Goal: Task Accomplishment & Management: Manage account settings

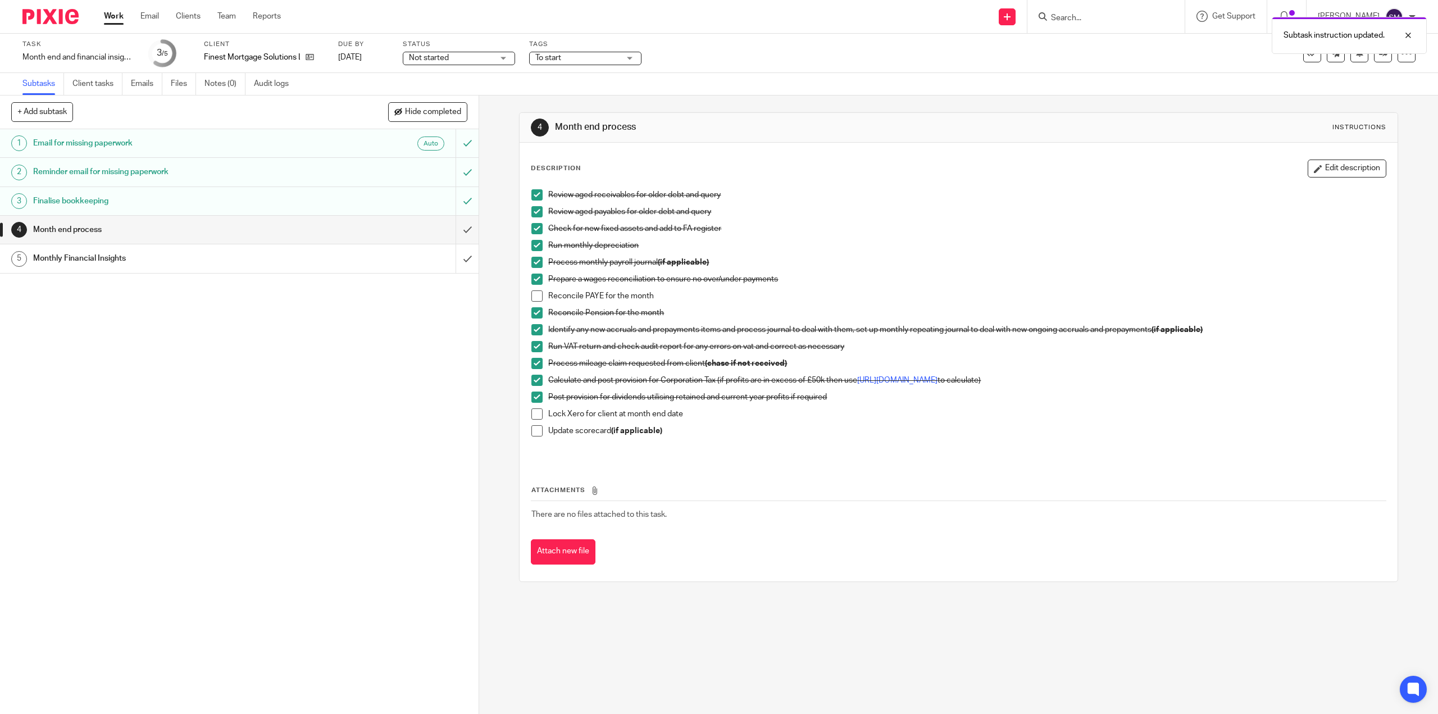
click at [536, 416] on span at bounding box center [536, 413] width 11 height 11
click at [536, 428] on span at bounding box center [536, 430] width 11 height 11
click at [456, 234] on input "submit" at bounding box center [239, 230] width 478 height 28
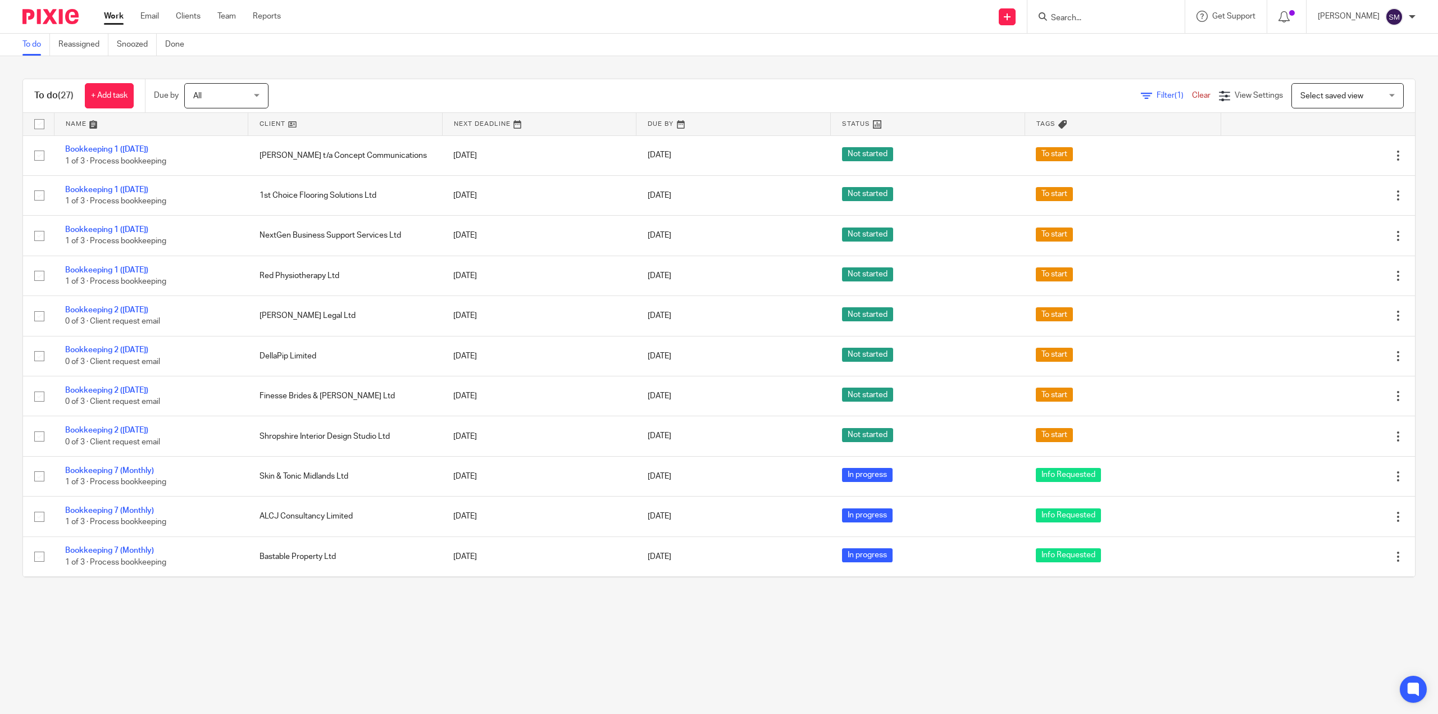
scroll to position [473, 0]
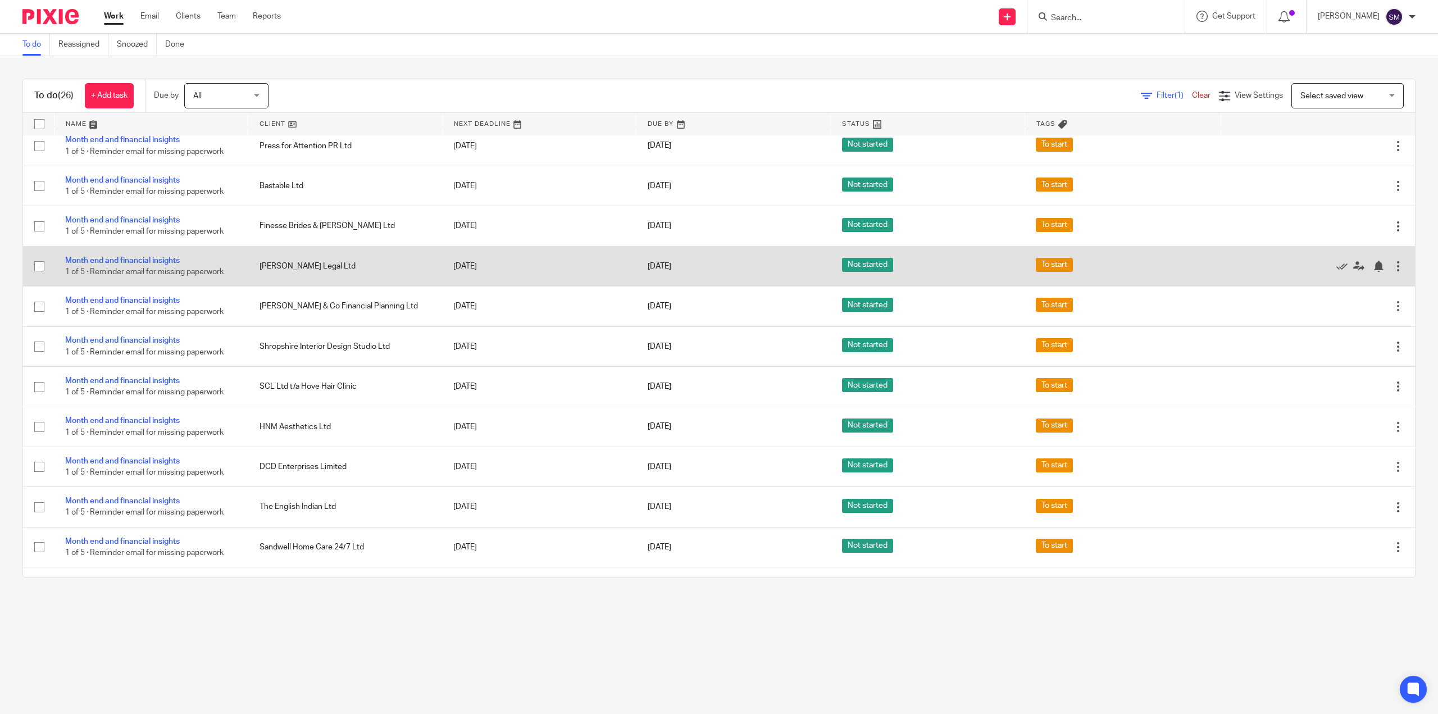
scroll to position [489, 0]
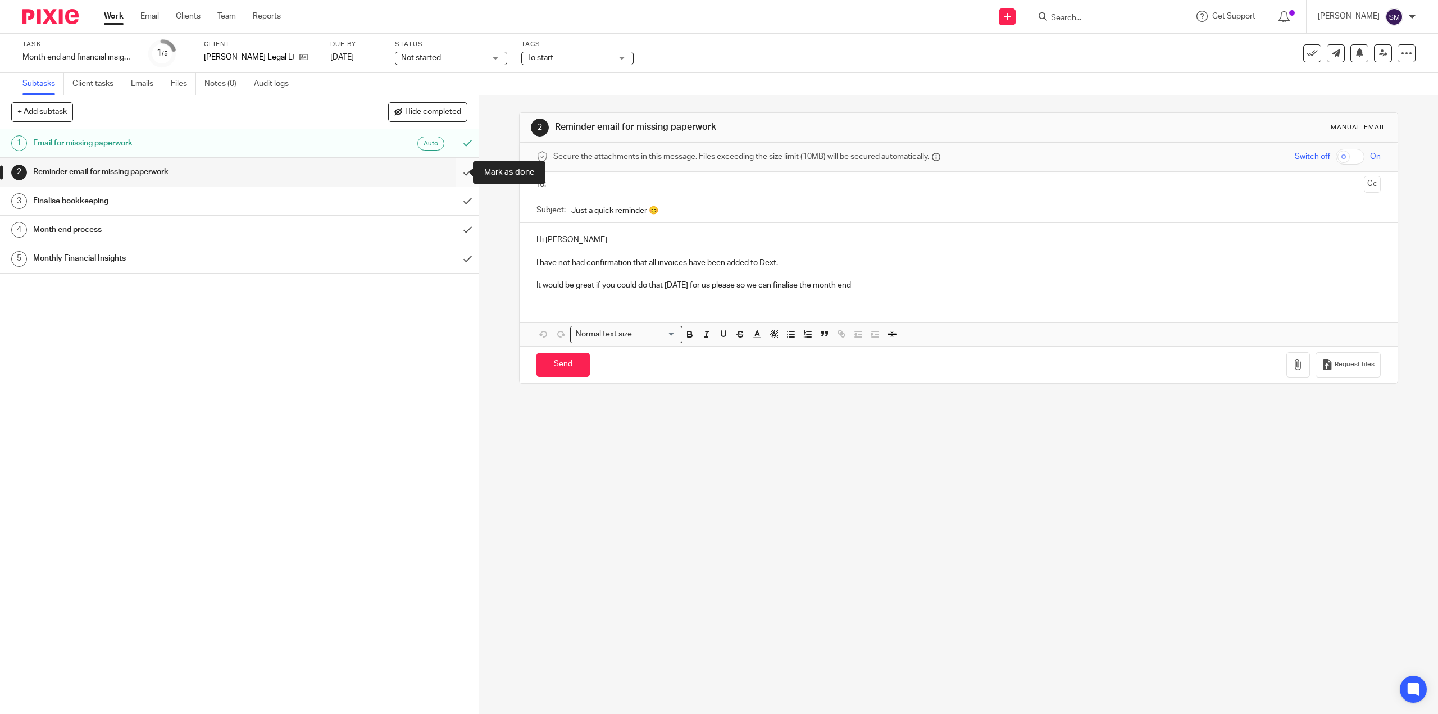
click at [460, 170] on input "submit" at bounding box center [239, 172] width 478 height 28
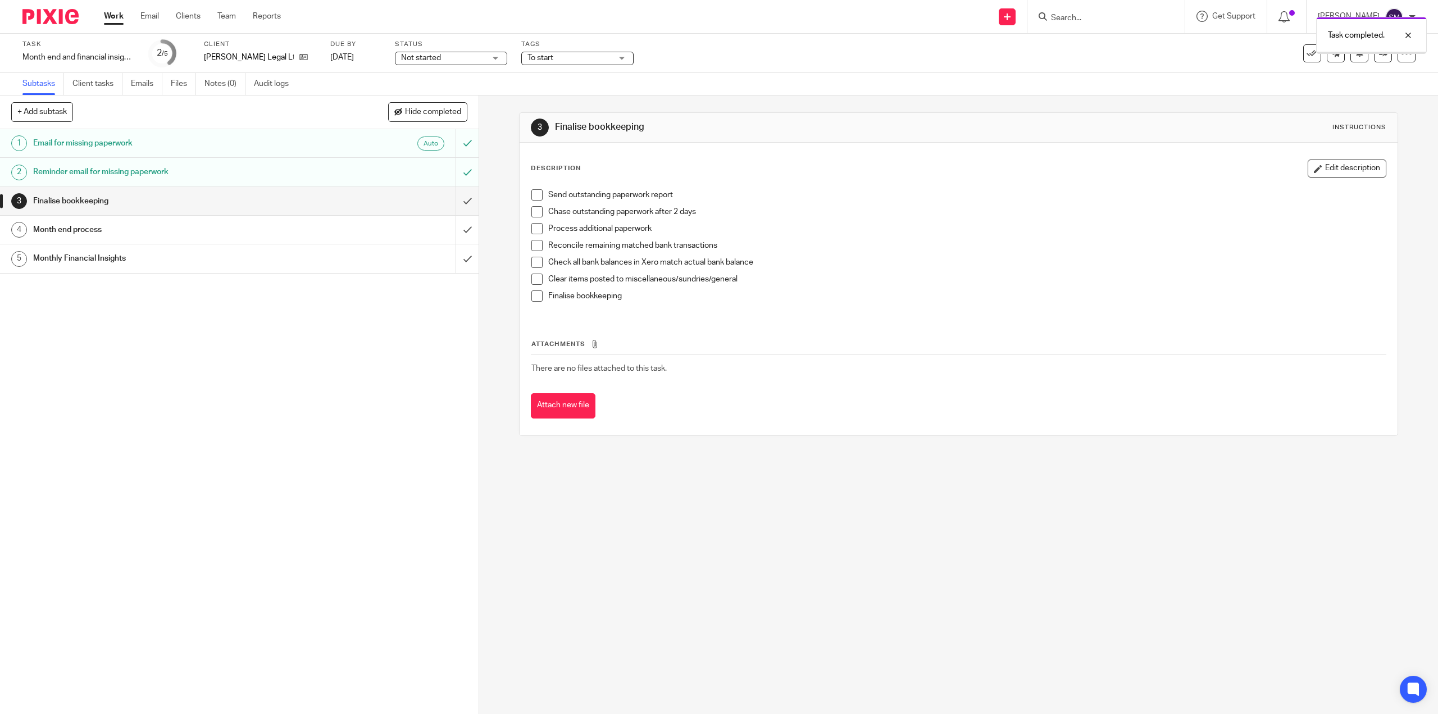
click at [457, 199] on input "submit" at bounding box center [239, 201] width 478 height 28
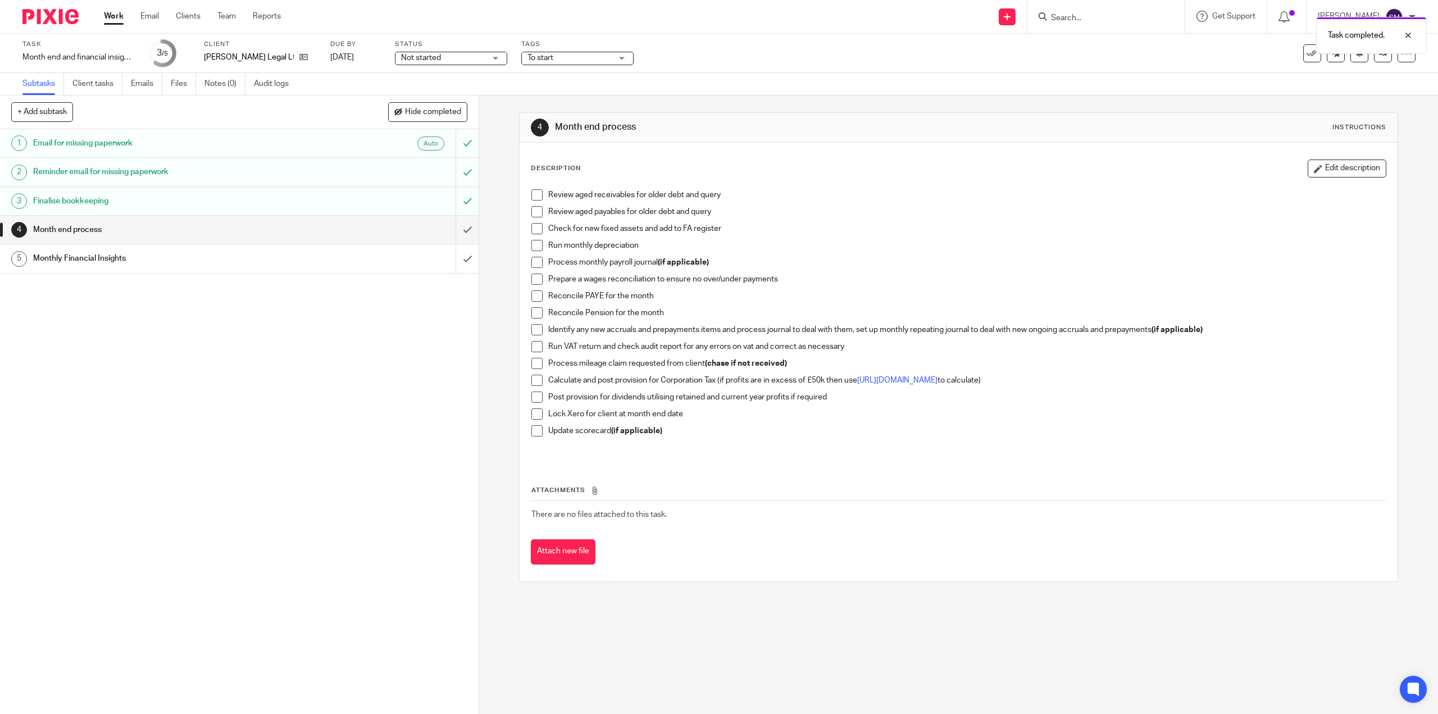
click at [302, 235] on div "Month end process" at bounding box center [239, 229] width 412 height 17
click at [539, 212] on span at bounding box center [536, 211] width 11 height 11
click at [535, 195] on span at bounding box center [536, 194] width 11 height 11
click at [537, 230] on span at bounding box center [536, 228] width 11 height 11
click at [531, 248] on span at bounding box center [536, 245] width 11 height 11
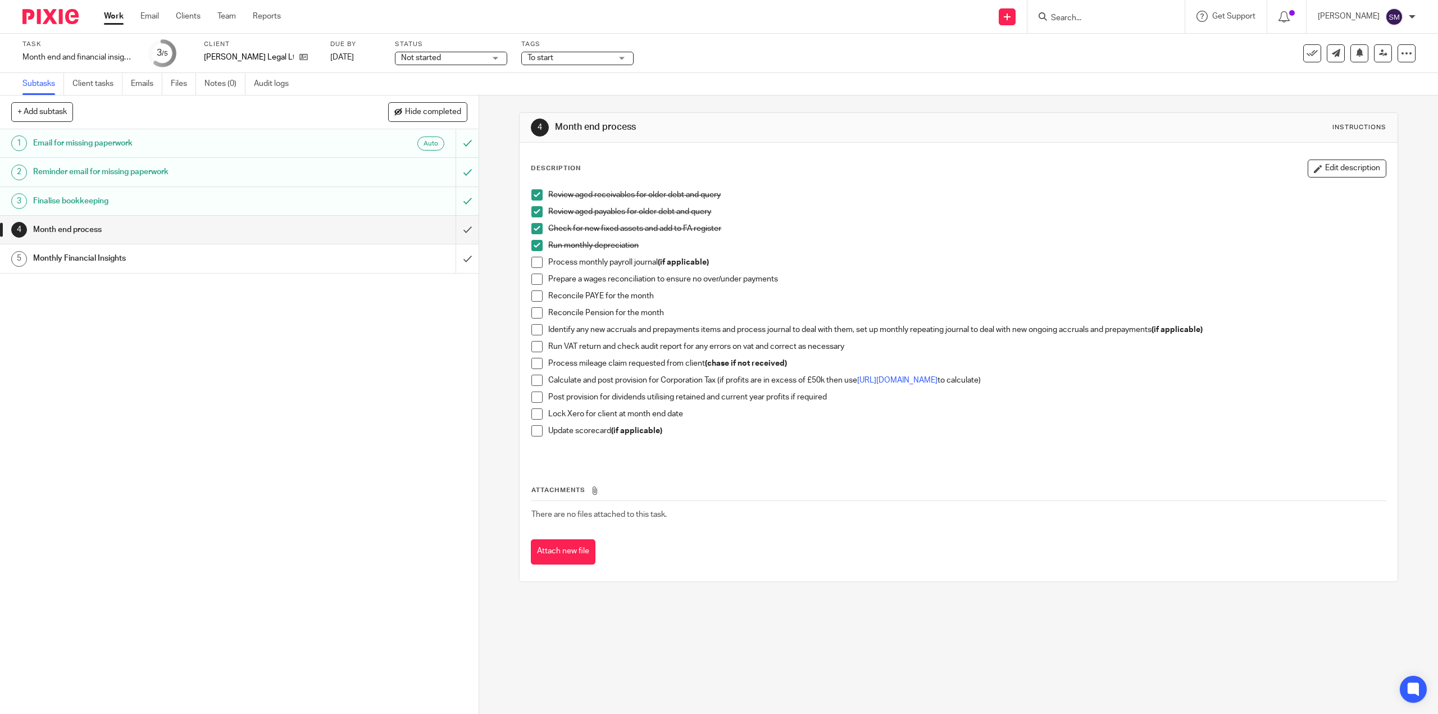
click at [534, 279] on span at bounding box center [536, 278] width 11 height 11
click at [531, 310] on span at bounding box center [536, 312] width 11 height 11
click at [533, 331] on span at bounding box center [536, 329] width 11 height 11
click at [533, 365] on span at bounding box center [536, 363] width 11 height 11
click at [533, 383] on span at bounding box center [536, 380] width 11 height 11
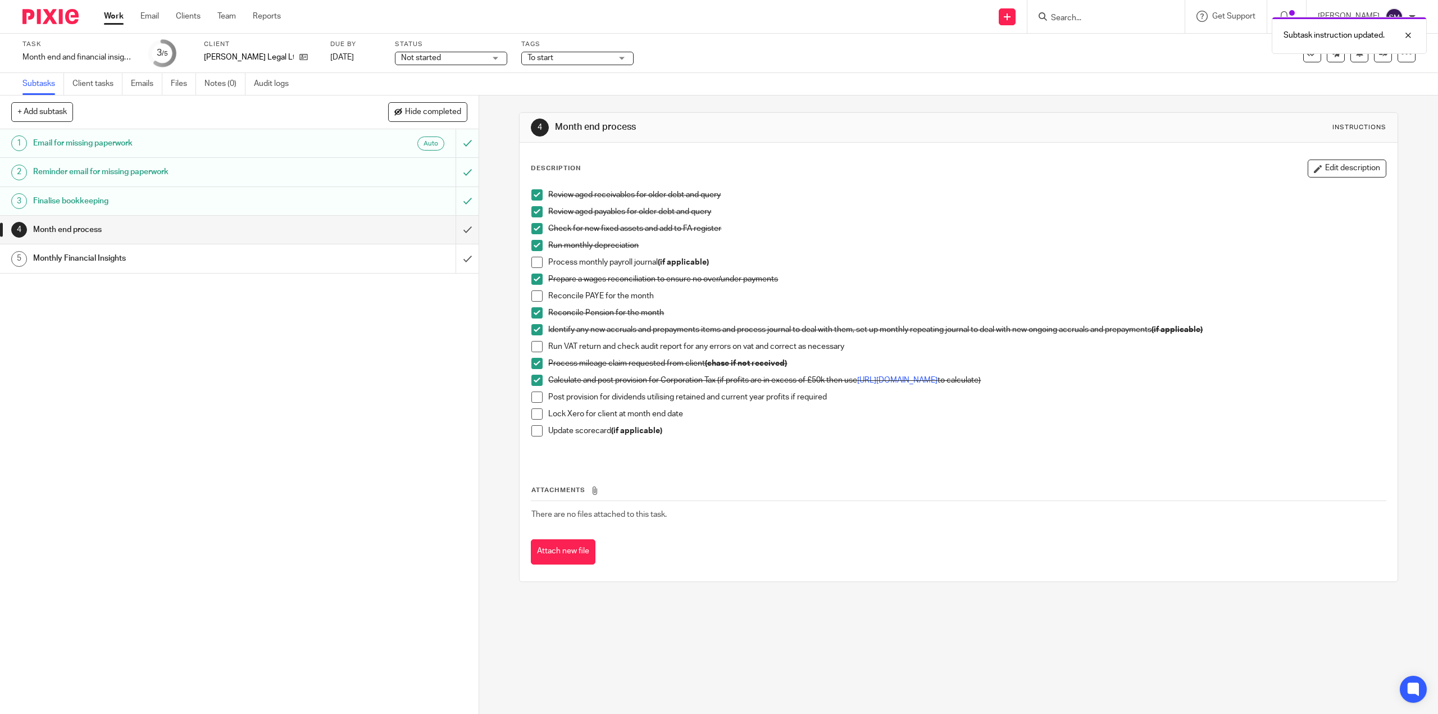
click at [536, 401] on span at bounding box center [536, 396] width 11 height 11
click at [532, 401] on span at bounding box center [536, 396] width 11 height 11
click at [534, 413] on span at bounding box center [536, 413] width 11 height 11
click at [533, 399] on span at bounding box center [536, 396] width 11 height 11
click at [535, 431] on span at bounding box center [536, 430] width 11 height 11
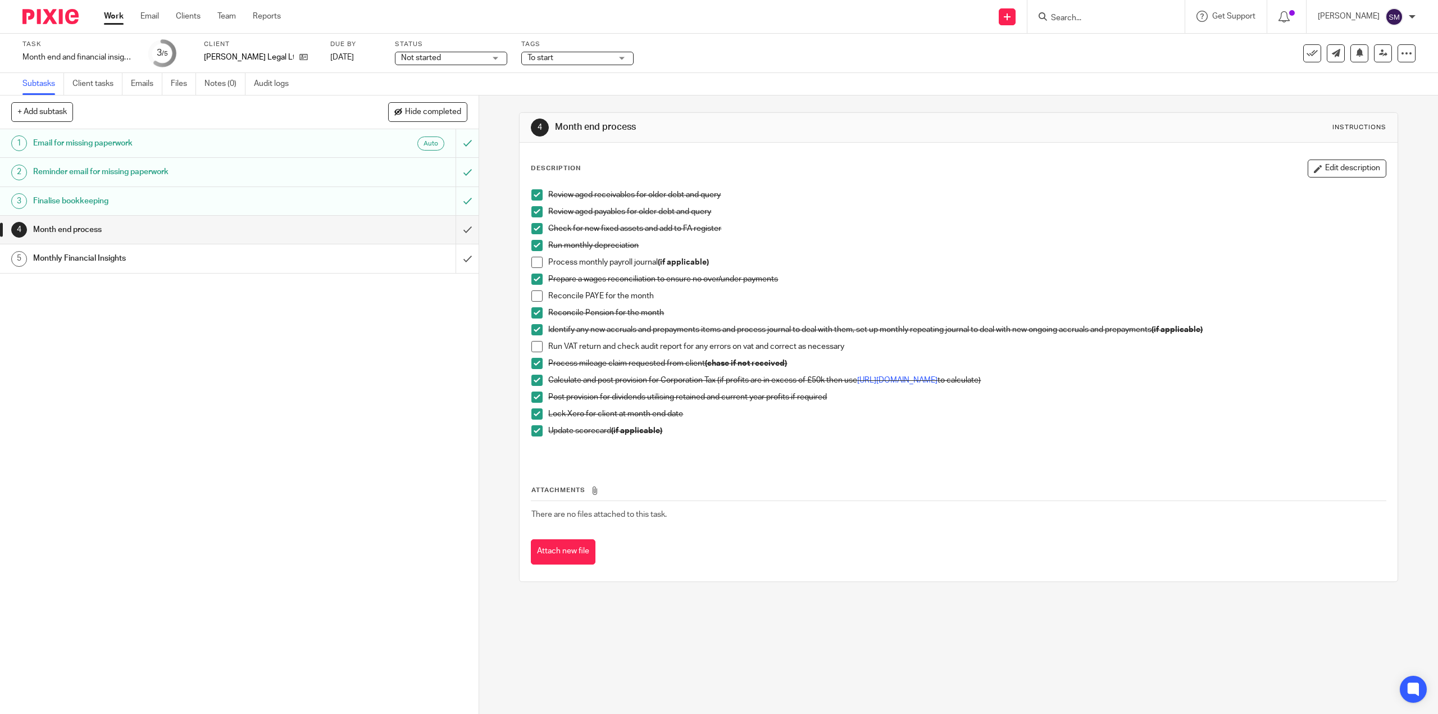
click at [460, 62] on span "Not started" at bounding box center [443, 58] width 84 height 12
click at [447, 103] on li "In progress" at bounding box center [450, 99] width 111 height 23
click at [548, 52] on span "To start" at bounding box center [569, 58] width 84 height 12
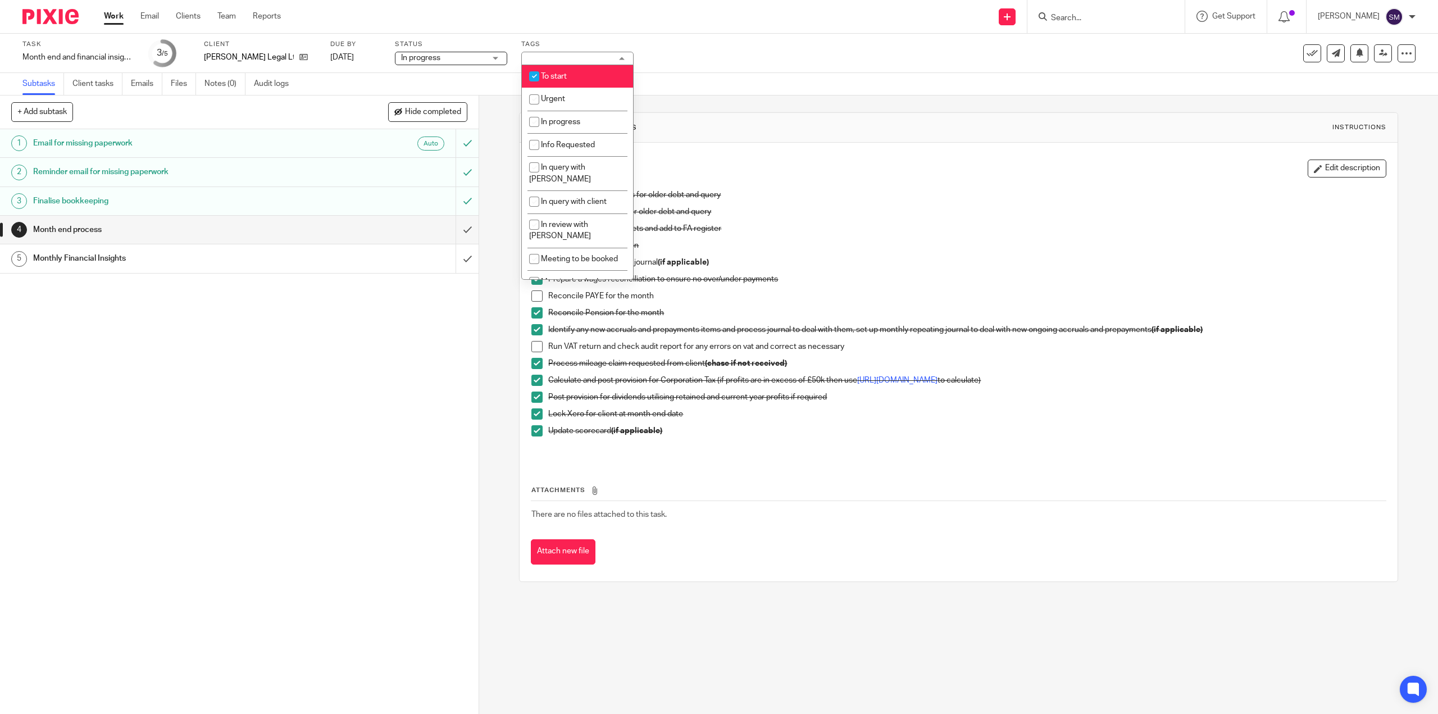
click at [582, 75] on li "To start" at bounding box center [577, 76] width 111 height 23
checkbox input "false"
click at [587, 158] on li "In query with [PERSON_NAME]" at bounding box center [577, 173] width 111 height 34
checkbox input "true"
click at [1112, 206] on p "Review aged payables for older debt and query" at bounding box center [966, 211] width 837 height 11
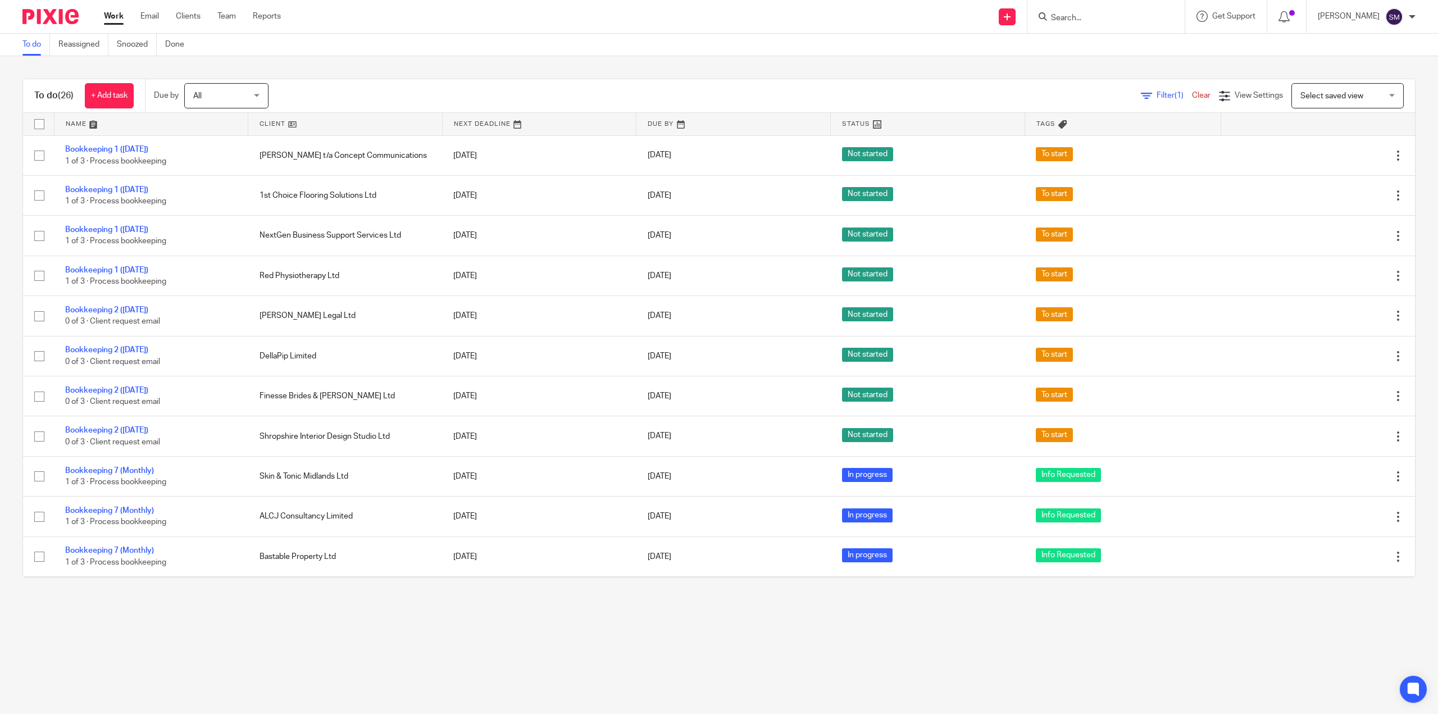
scroll to position [489, 0]
